Goal: Task Accomplishment & Management: Use online tool/utility

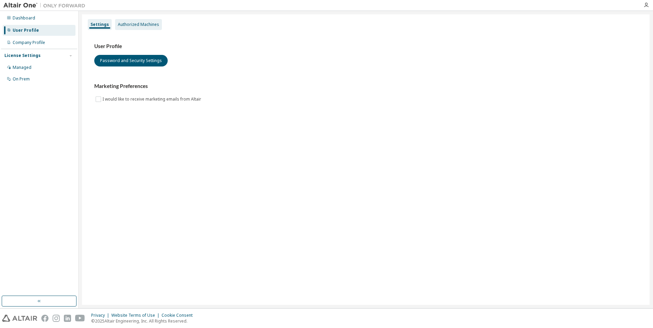
click at [143, 27] on div "Authorized Machines" at bounding box center [138, 24] width 41 height 5
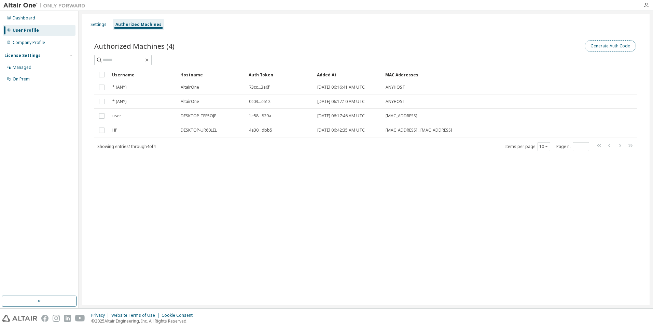
click at [603, 47] on button "Generate Auth Code" at bounding box center [609, 46] width 51 height 12
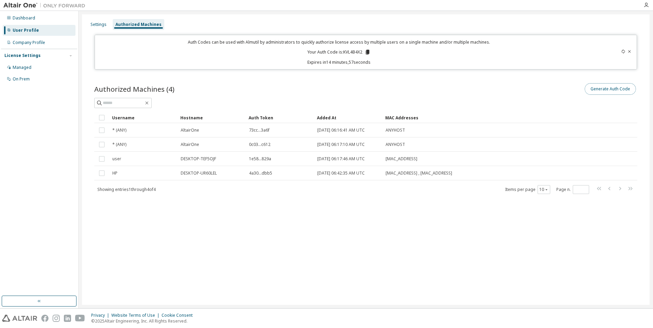
click at [603, 91] on button "Generate Auth Code" at bounding box center [609, 89] width 51 height 12
drag, startPoint x: 343, startPoint y: 53, endPoint x: 362, endPoint y: 52, distance: 18.4
click at [362, 52] on p "Your Auth Code is: KVL4B4X2" at bounding box center [338, 52] width 63 height 6
copy p "KVL4B4X2"
click at [645, 5] on icon "button" at bounding box center [645, 4] width 5 height 5
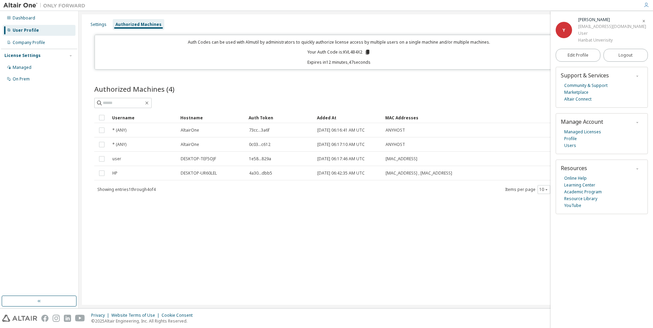
click at [137, 272] on div "Settings Authorized Machines Auth Codes can be used with Almutil by administrat…" at bounding box center [365, 159] width 567 height 291
click at [619, 58] on span "Logout" at bounding box center [625, 55] width 14 height 7
